Goal: Navigation & Orientation: Find specific page/section

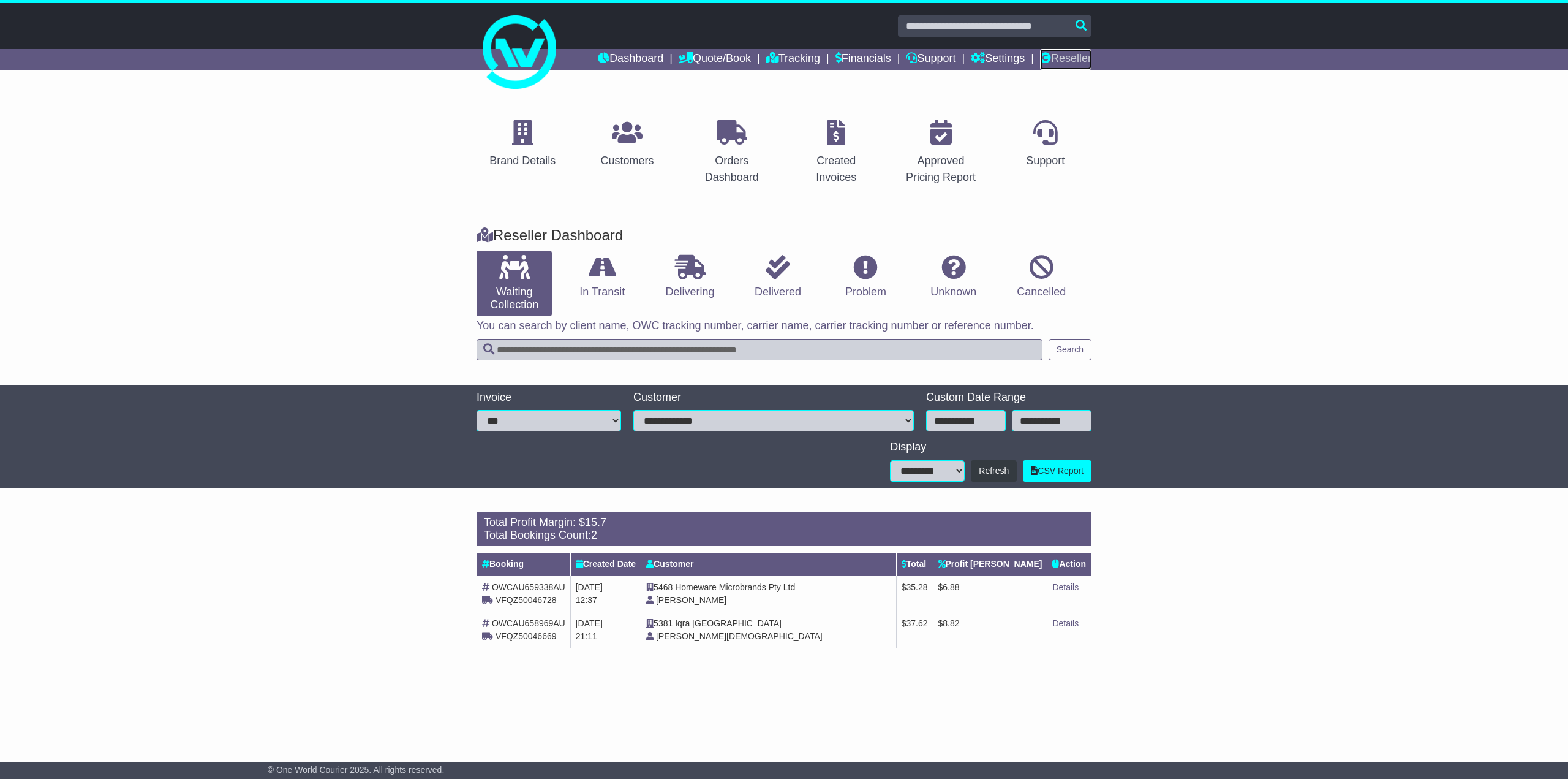
click at [1075, 60] on link "Reseller" at bounding box center [1066, 59] width 51 height 21
click at [626, 146] on link "Customers" at bounding box center [626, 144] width 69 height 58
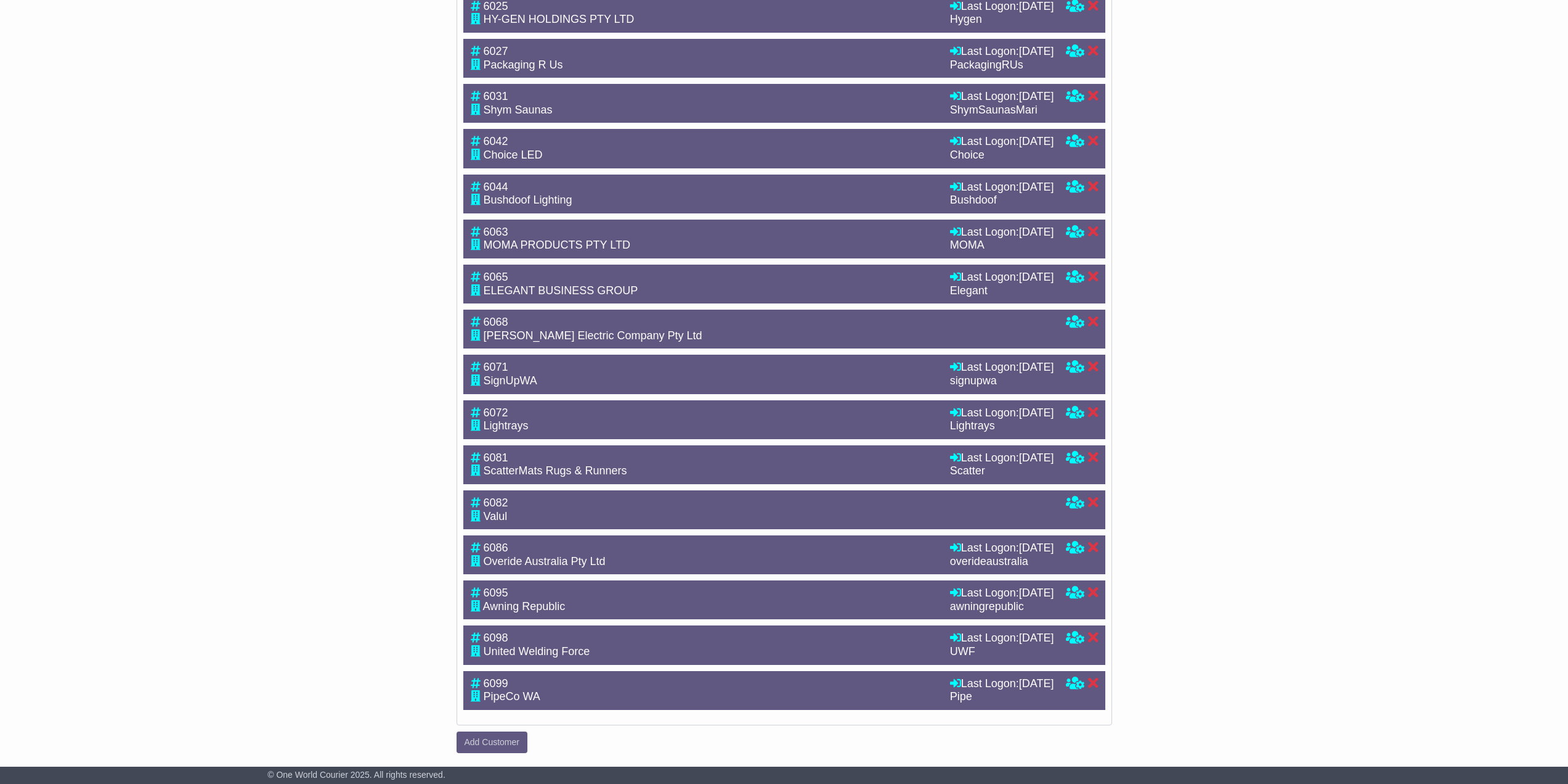
scroll to position [2860, 0]
drag, startPoint x: 813, startPoint y: 743, endPoint x: 788, endPoint y: 459, distance: 285.1
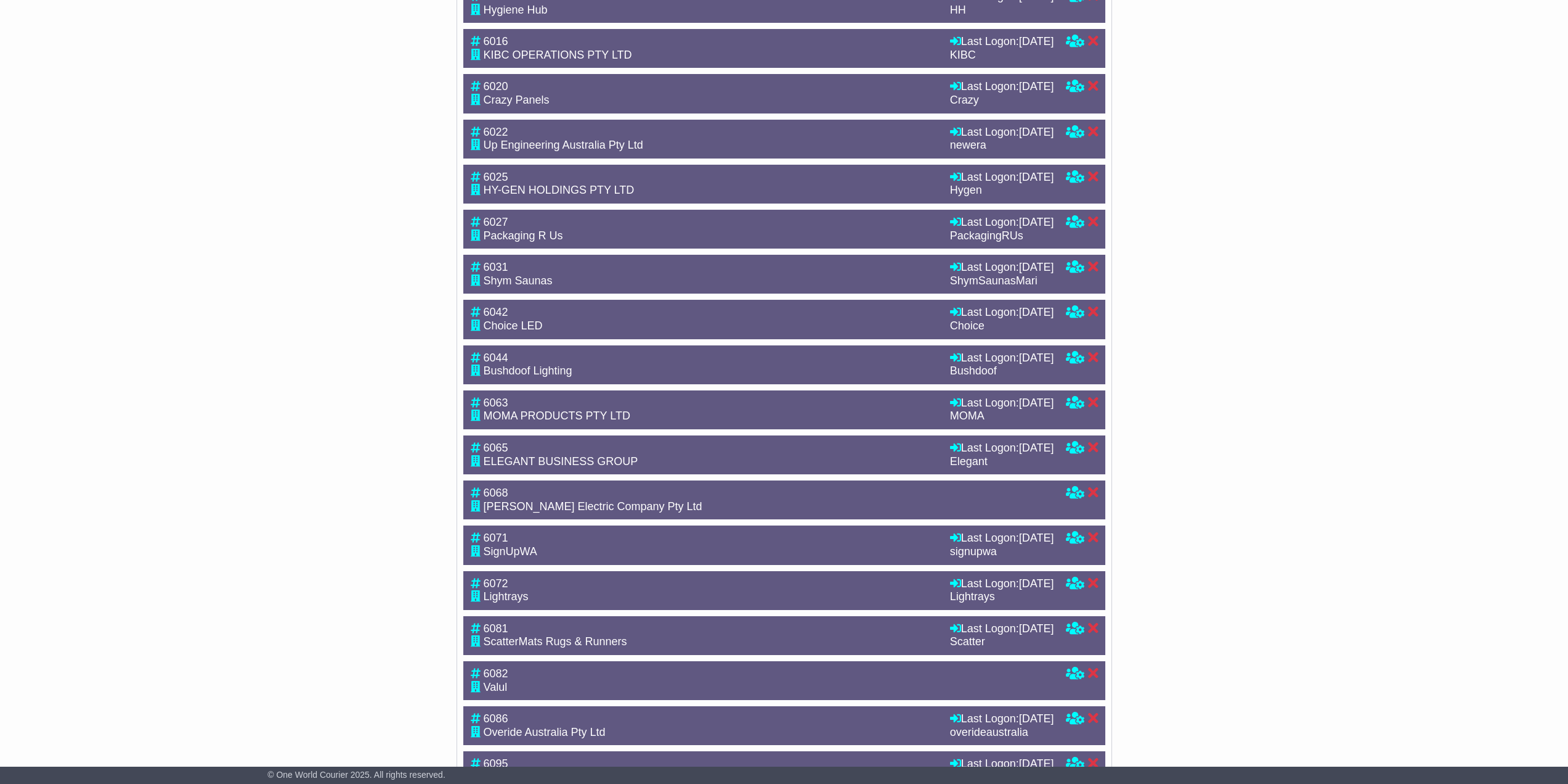
scroll to position [0, 0]
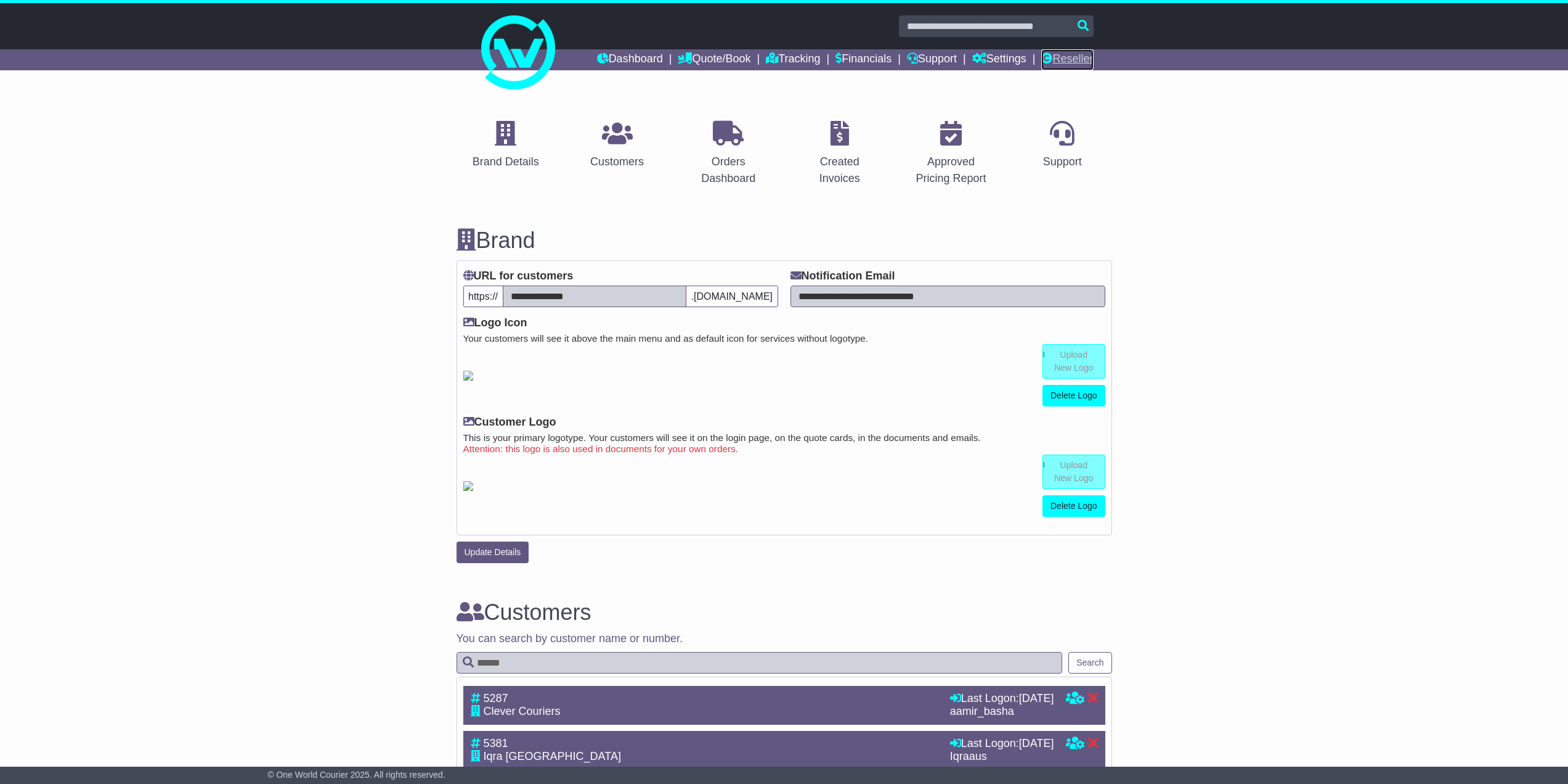
click at [1059, 55] on link "Reseller" at bounding box center [1067, 59] width 52 height 21
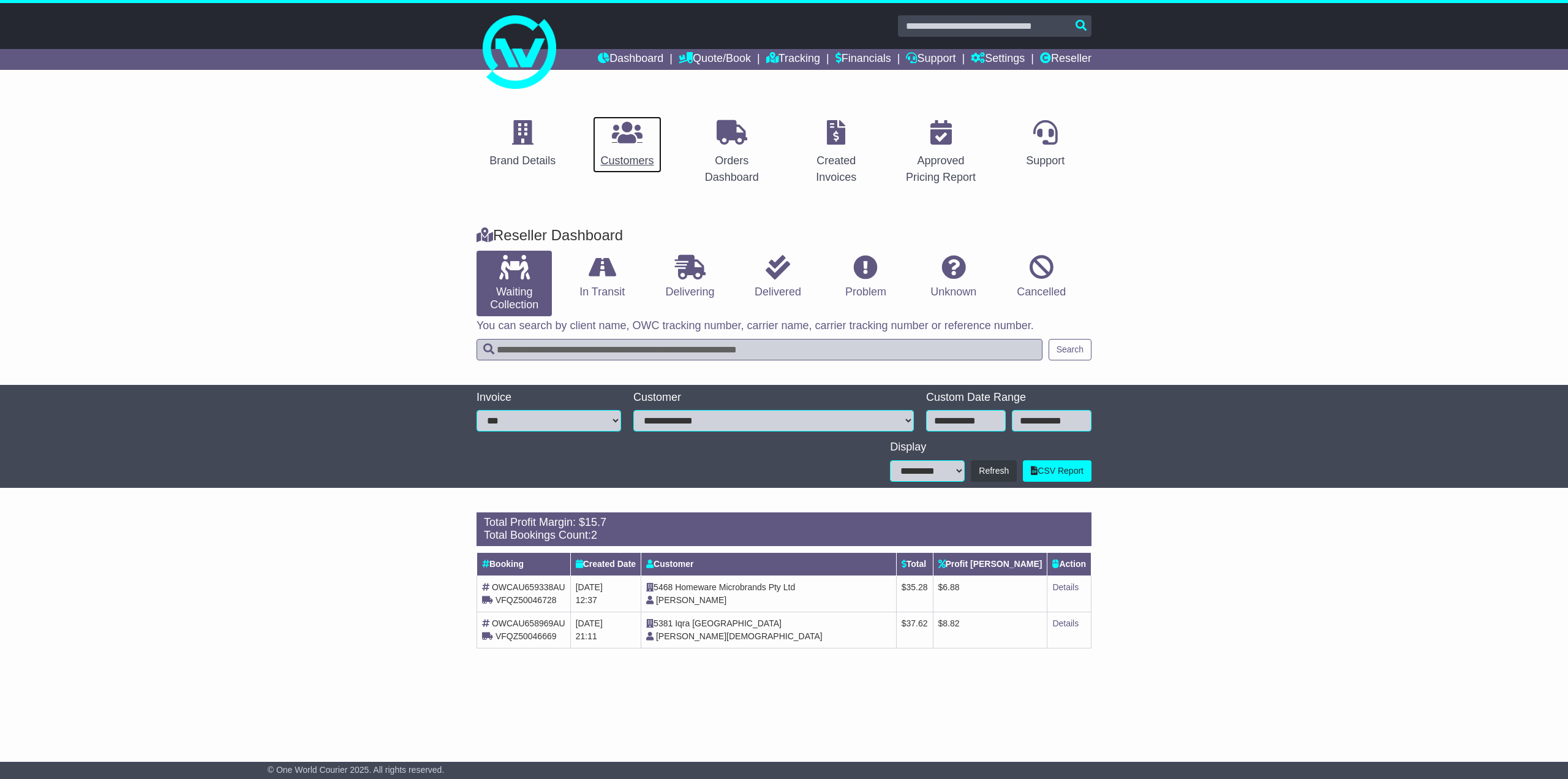
click at [620, 151] on link "Customers" at bounding box center [626, 144] width 69 height 58
